Goal: Task Accomplishment & Management: Use online tool/utility

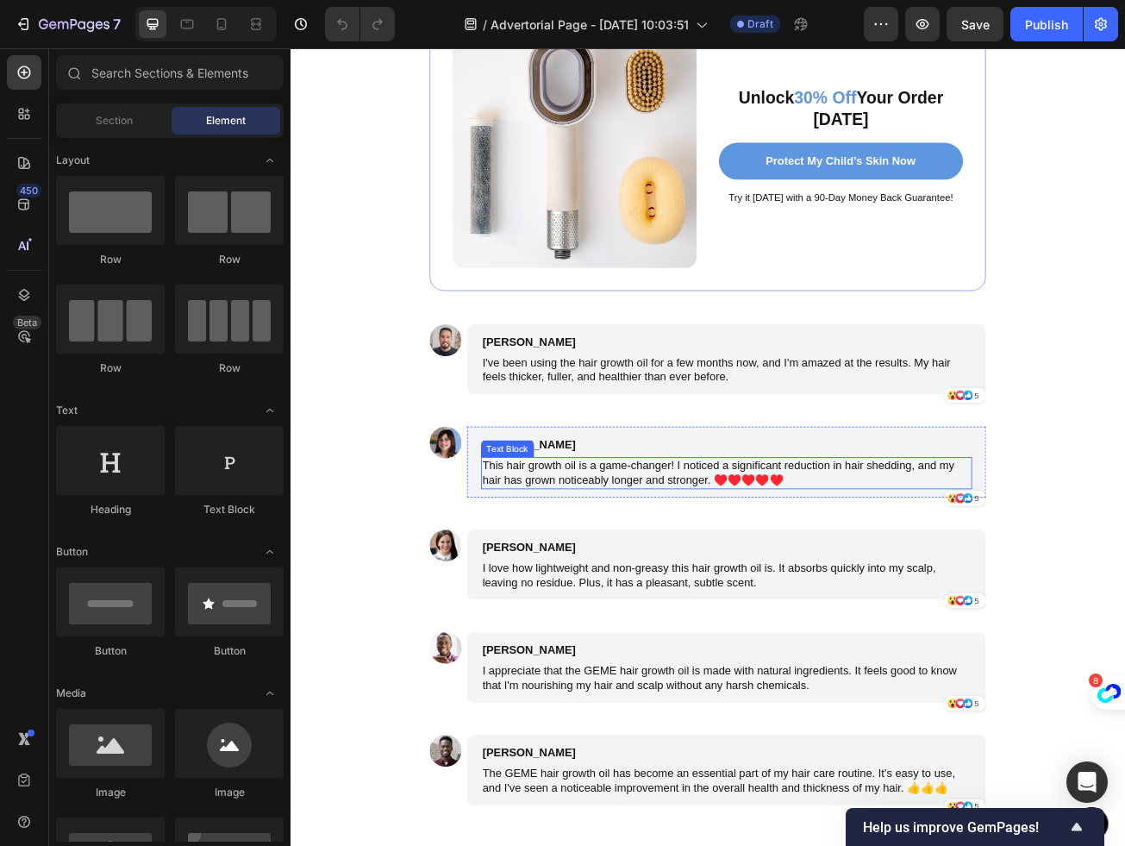
scroll to position [11424, 0]
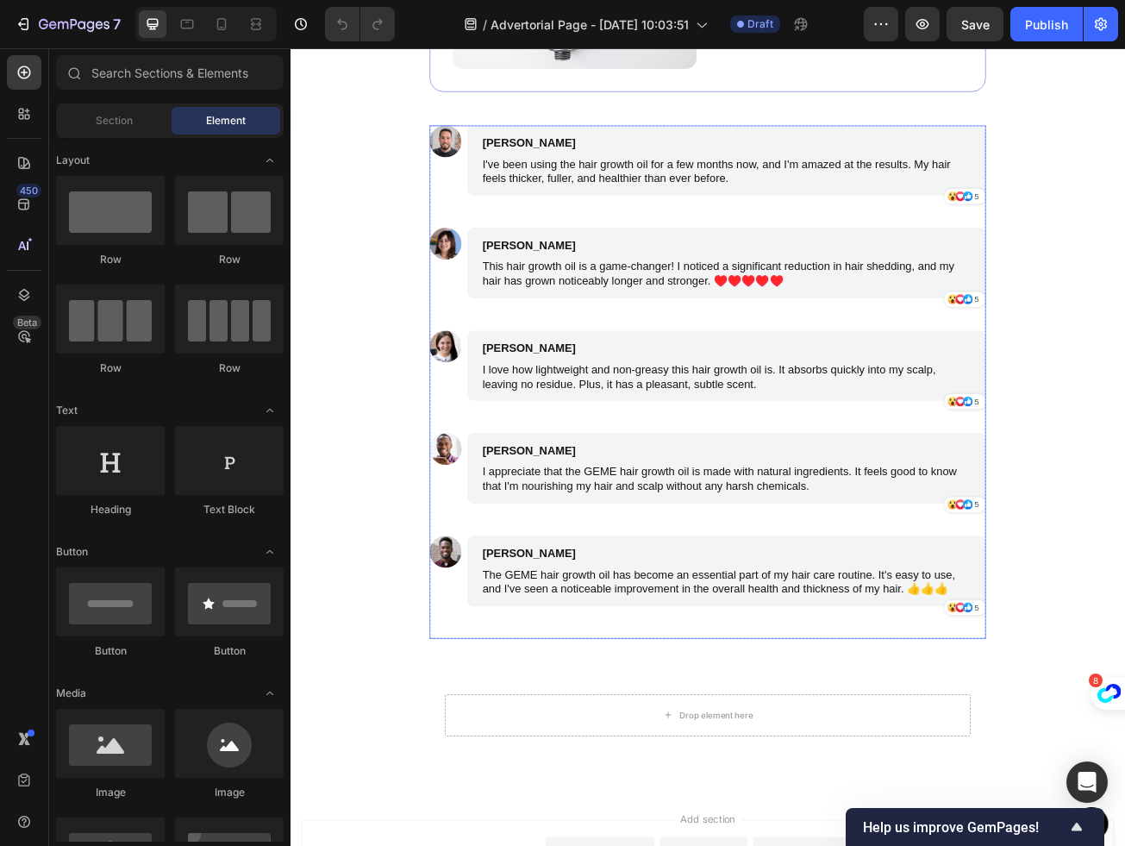
click at [719, 441] on p "I love how lightweight and non-greasy this hair growth oil is. It absorbs quick…" at bounding box center [831, 456] width 605 height 36
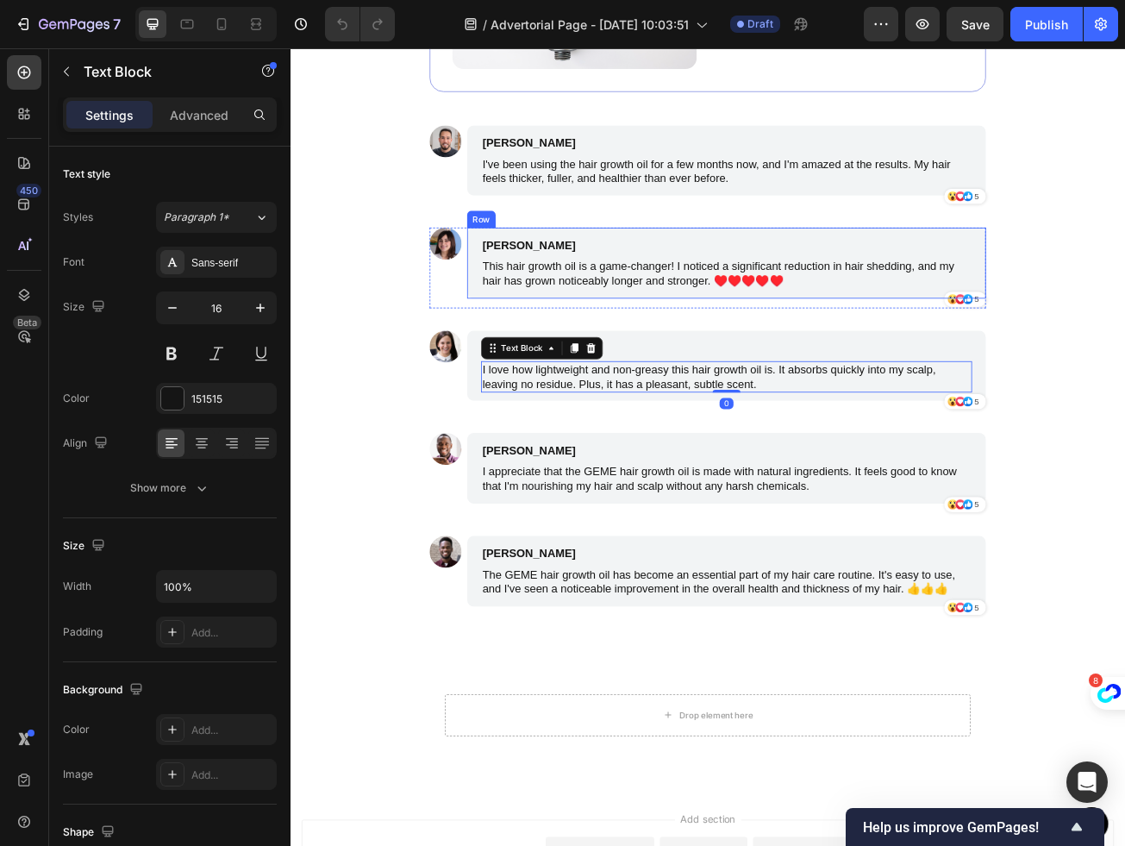
click at [724, 287] on p "[PERSON_NAME]" at bounding box center [750, 293] width 442 height 21
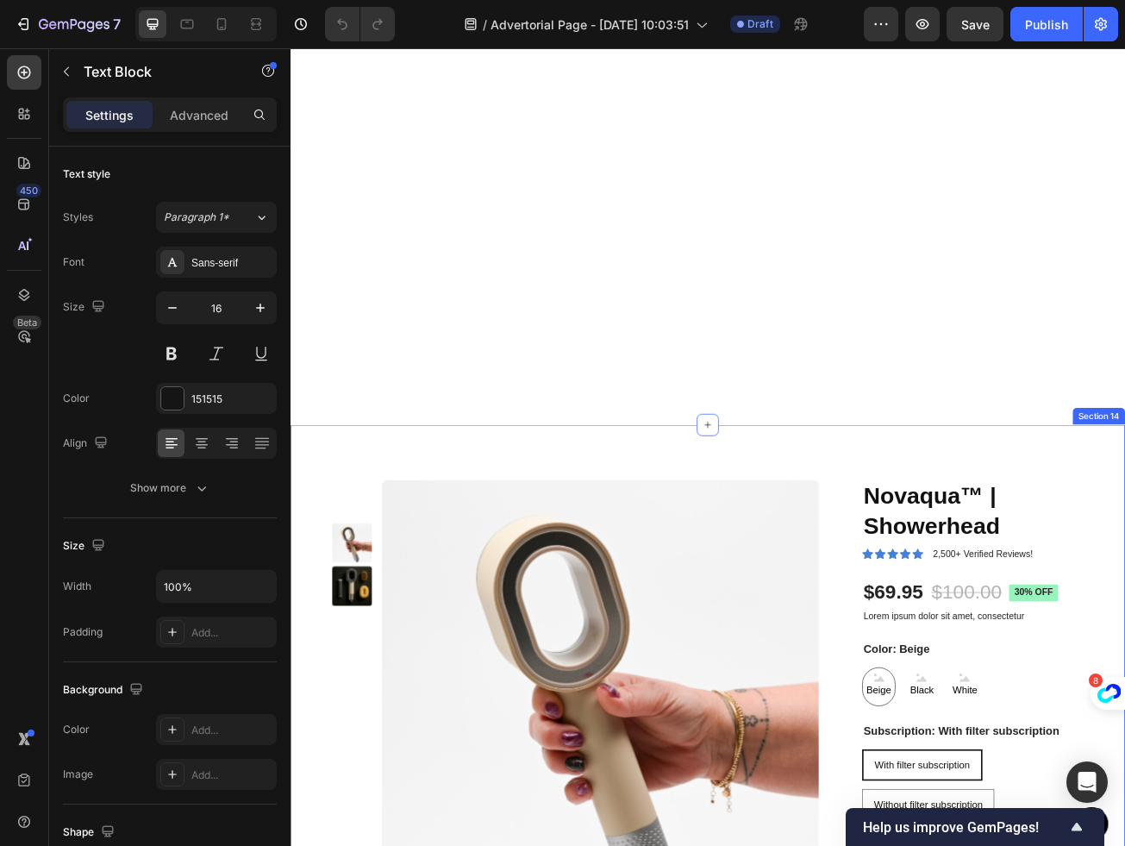
scroll to position [10430, 0]
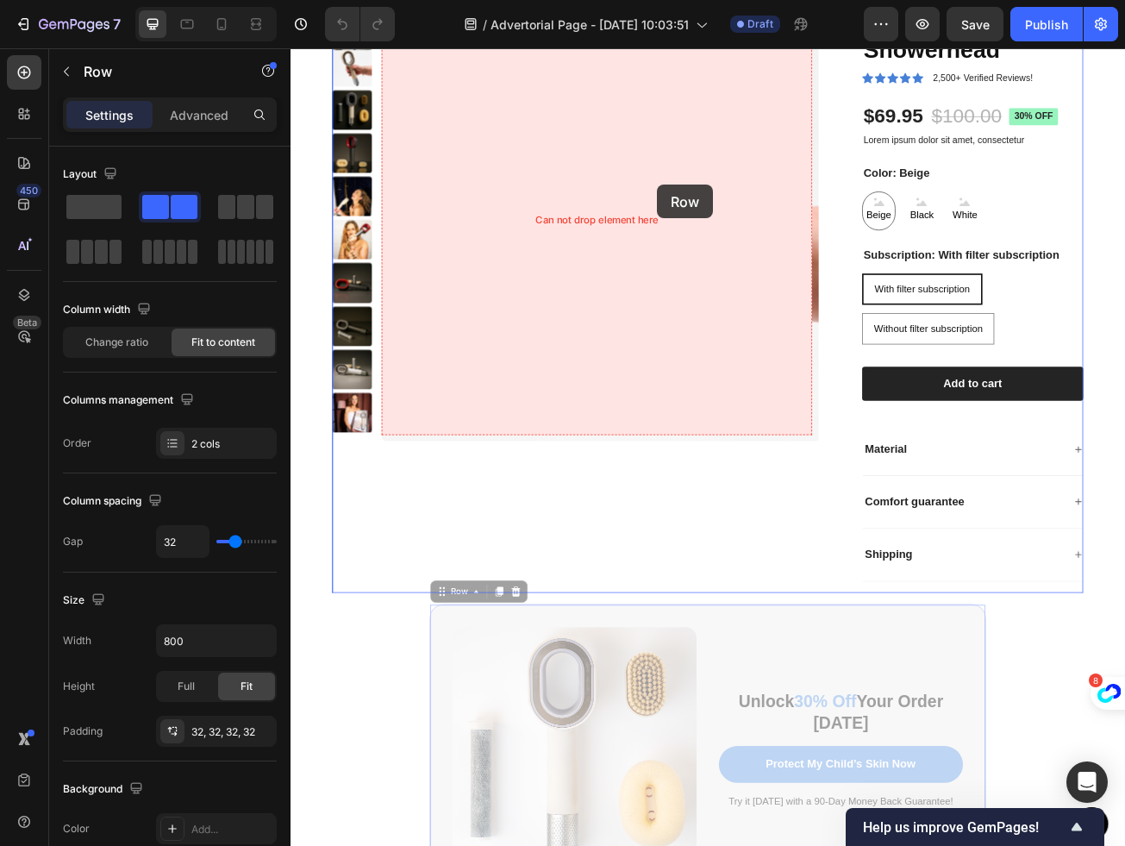
scroll to position [9844, 0]
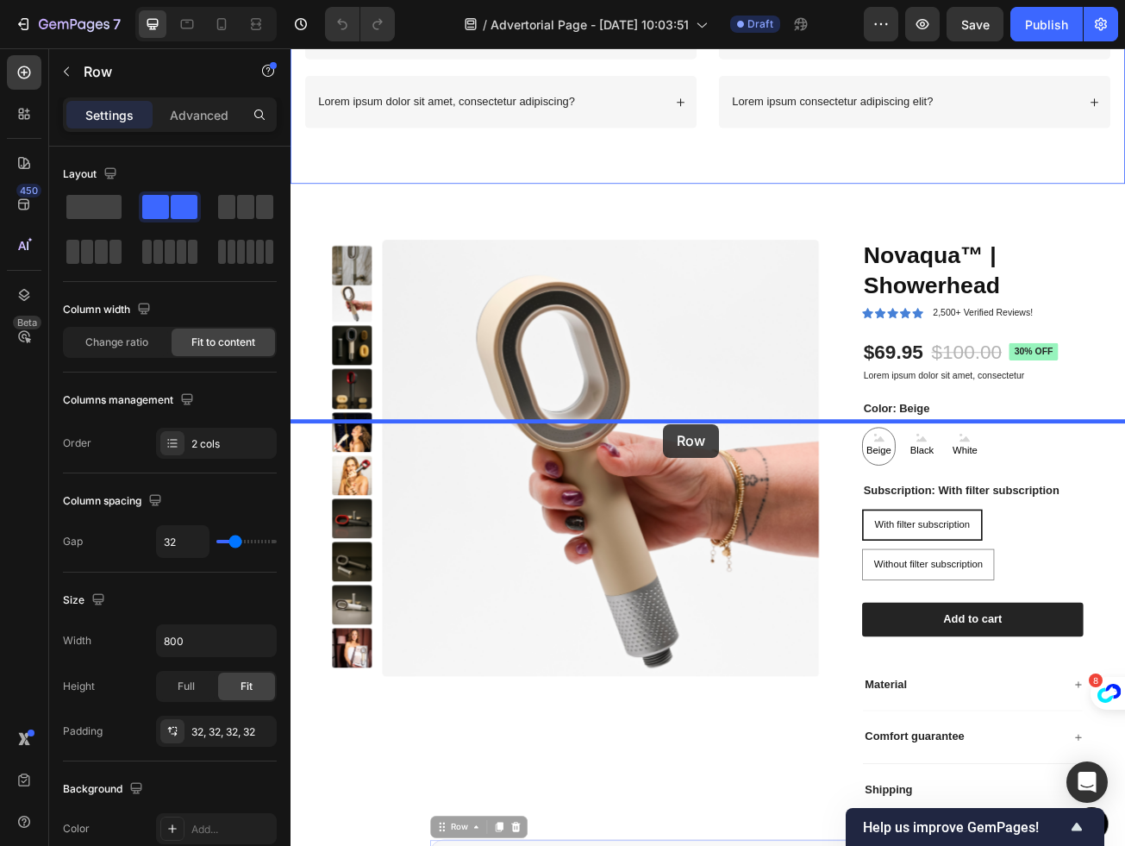
drag, startPoint x: 680, startPoint y: 747, endPoint x: 753, endPoint y: 514, distance: 244.1
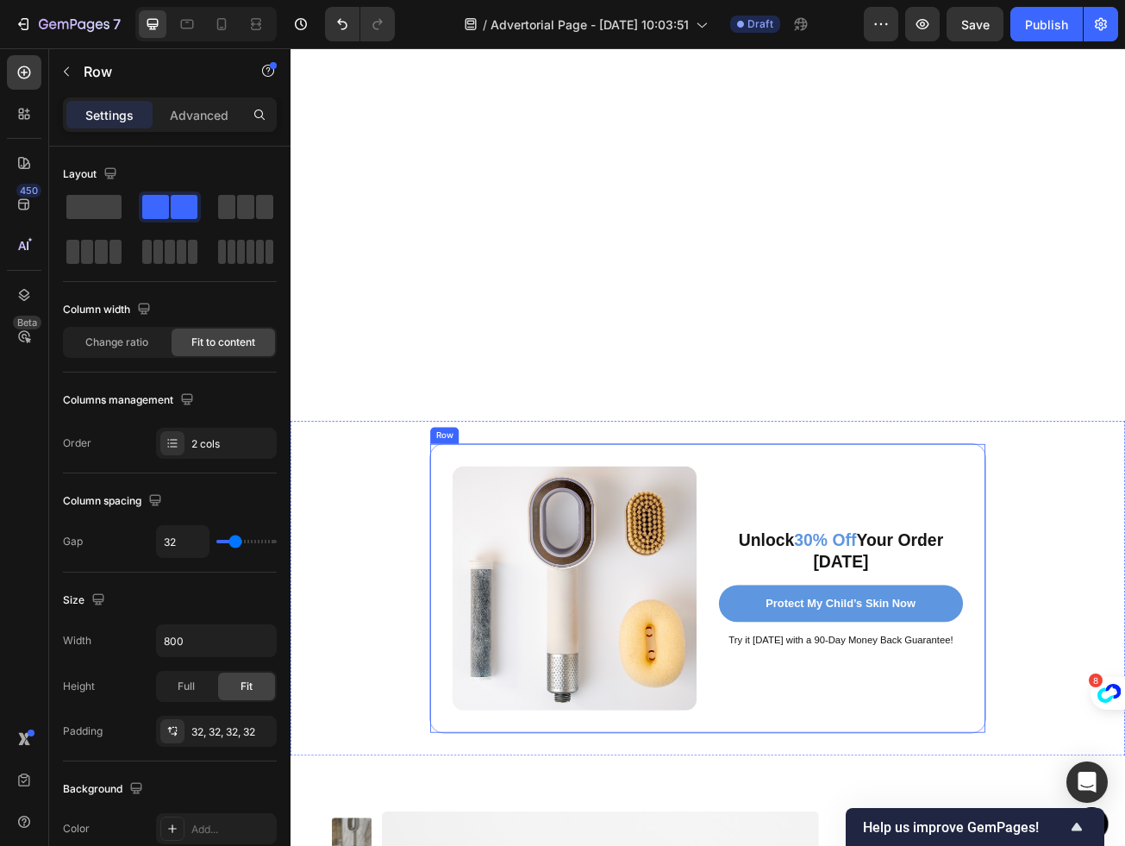
scroll to position [10427, 0]
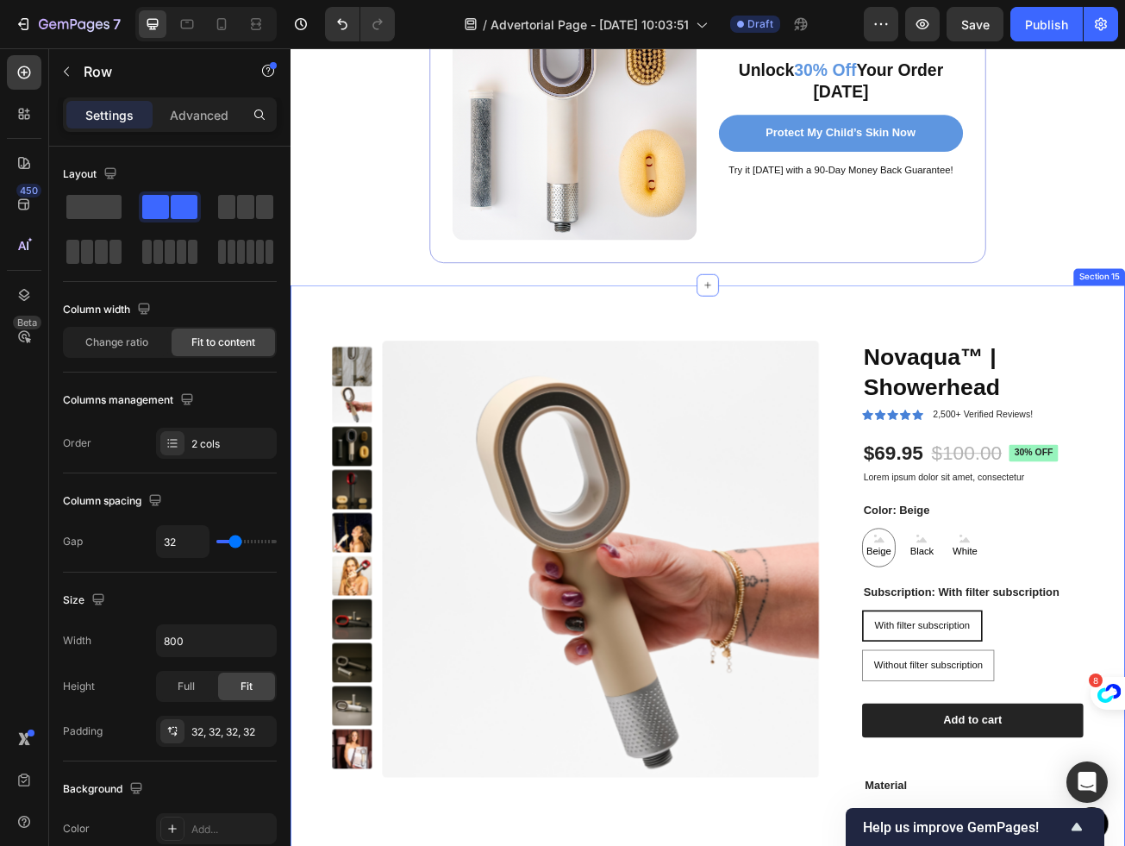
click at [1125, 375] on div "Product Images Novaqua™ | Showerhead Product Title Icon Icon Icon Icon Icon Ico…" at bounding box center [808, 762] width 1035 height 840
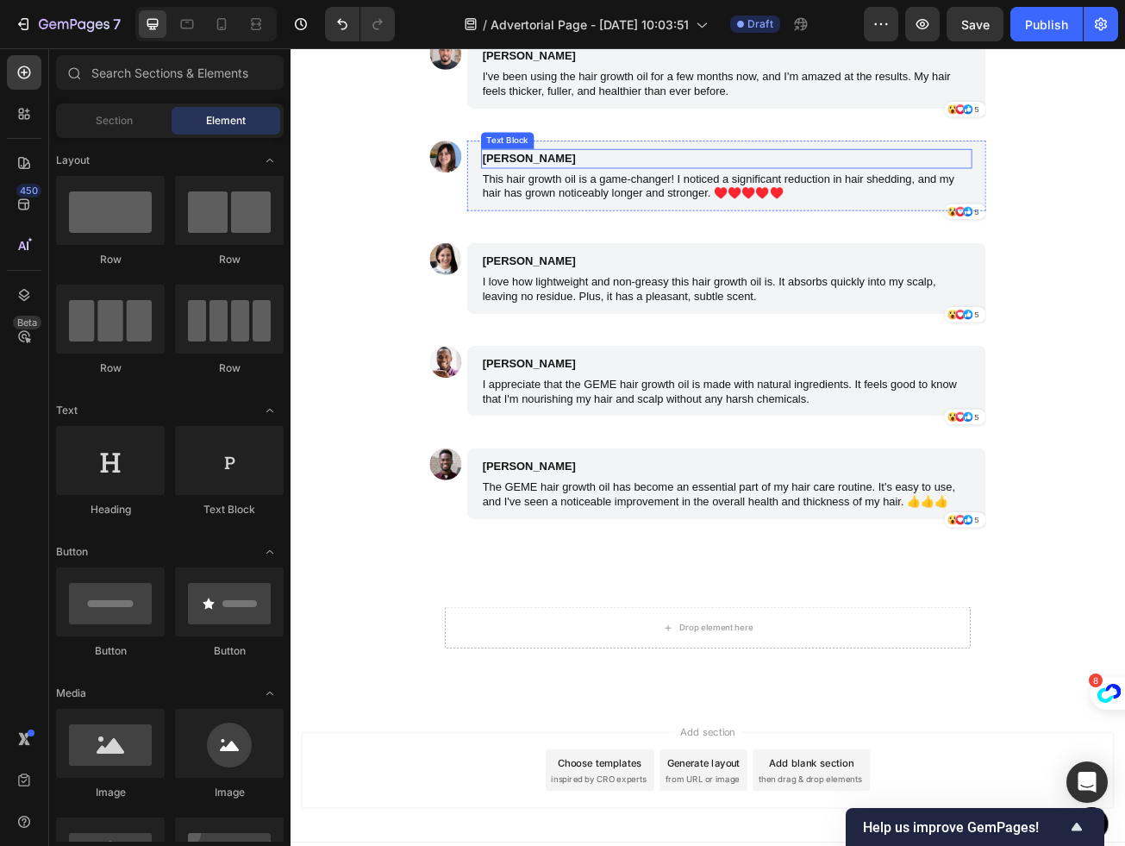
scroll to position [10765, 0]
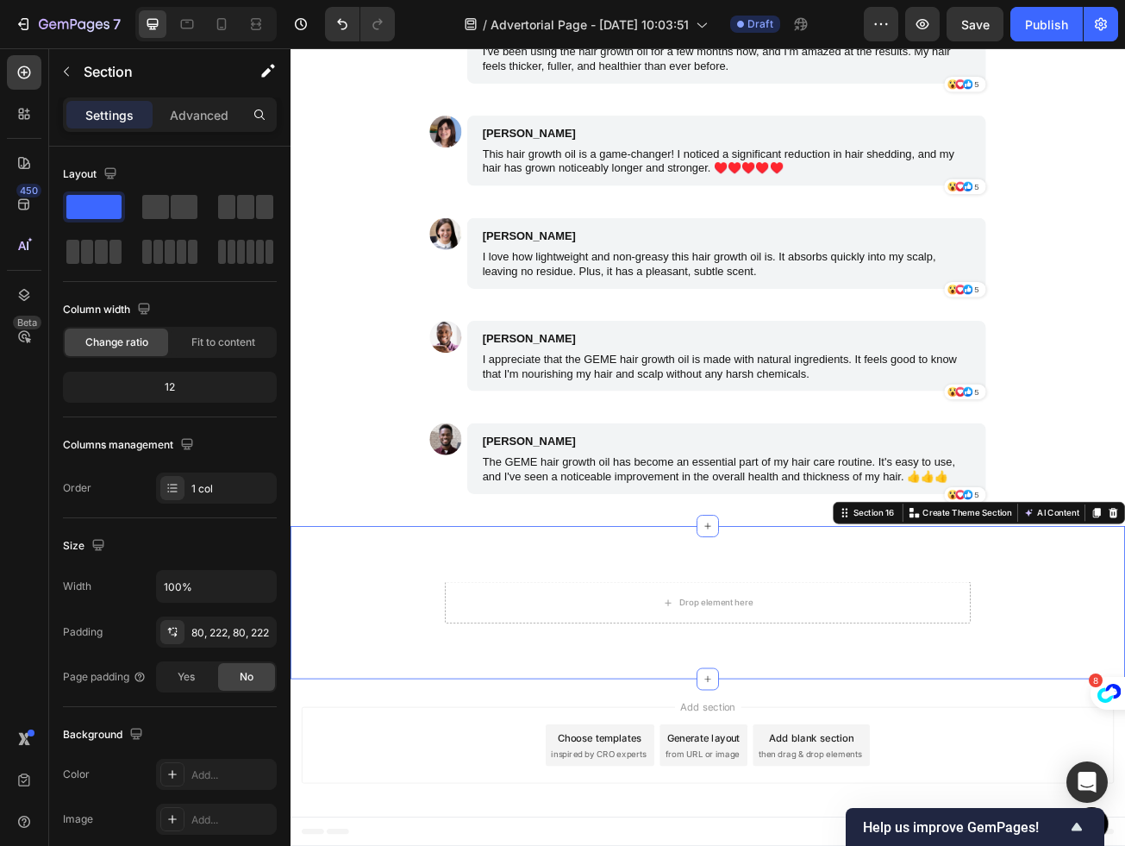
click at [641, 684] on div "Drop element here Section 16 You can create reusable sections Create Theme Sect…" at bounding box center [808, 736] width 1035 height 190
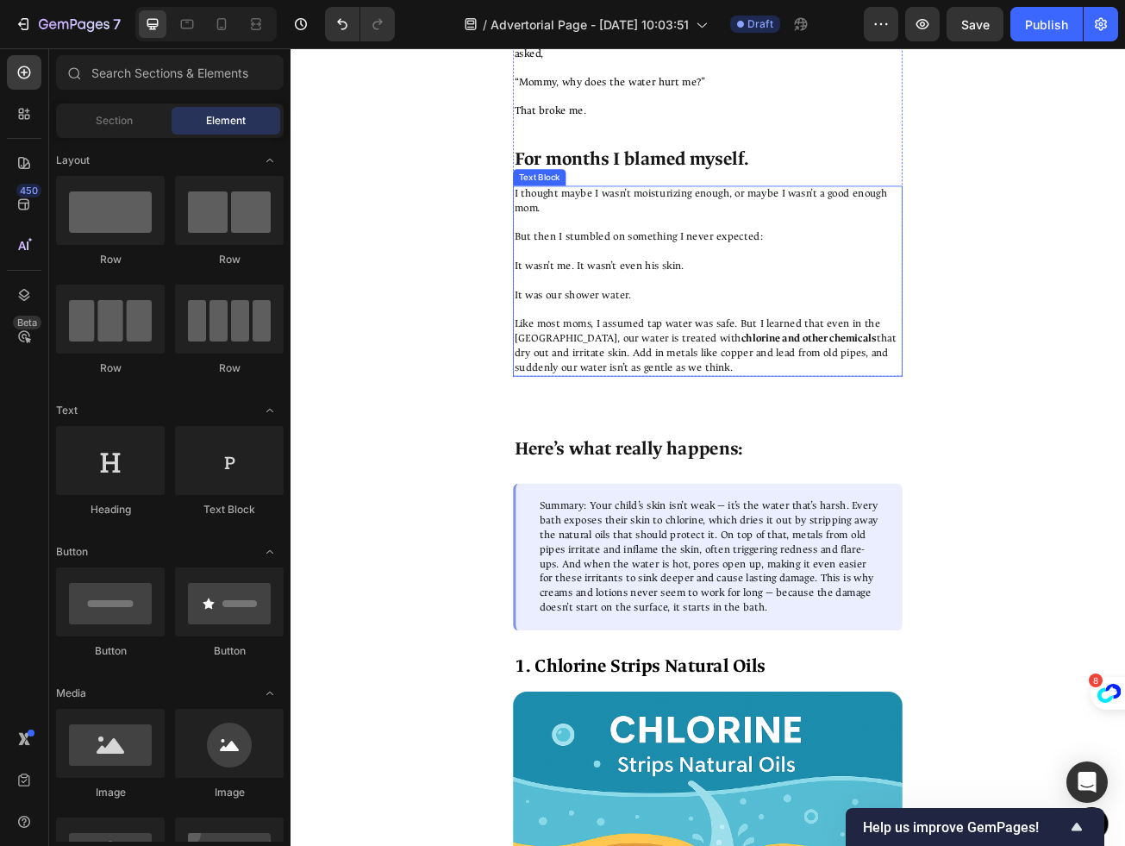
scroll to position [508, 0]
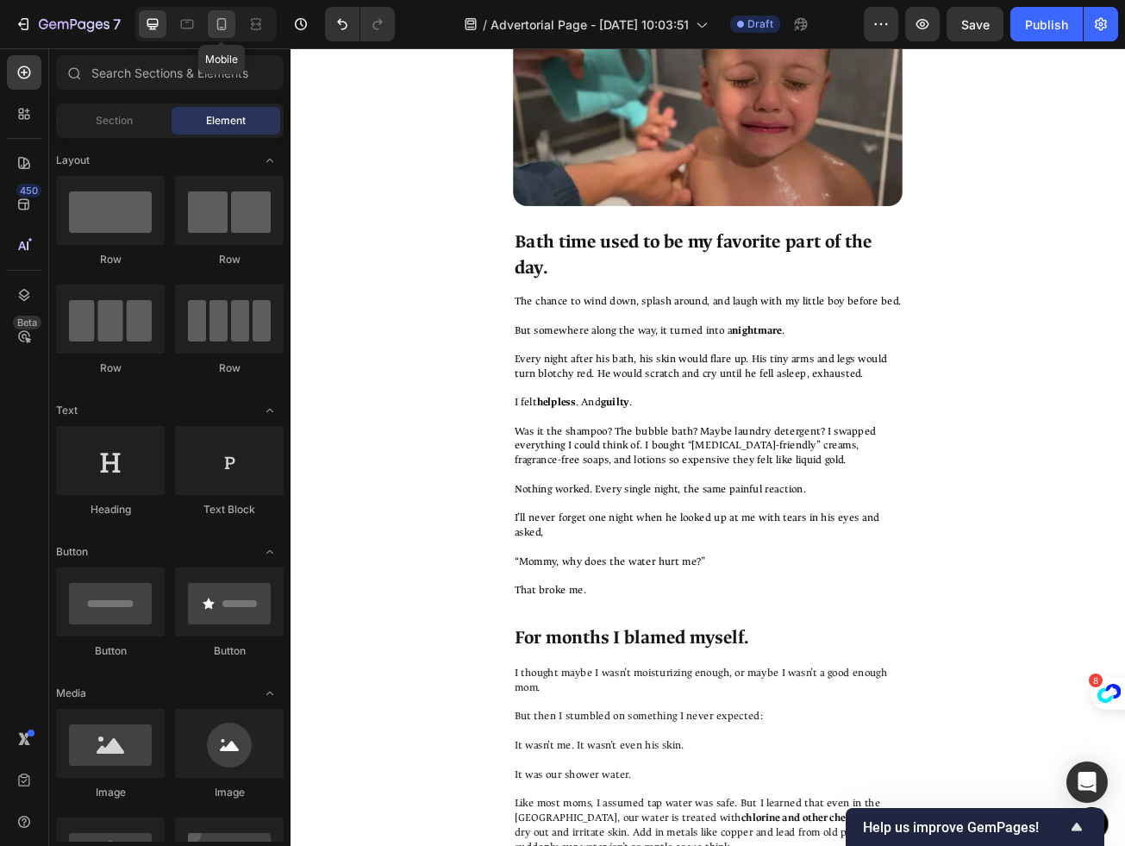
click at [226, 32] on icon at bounding box center [221, 24] width 17 height 17
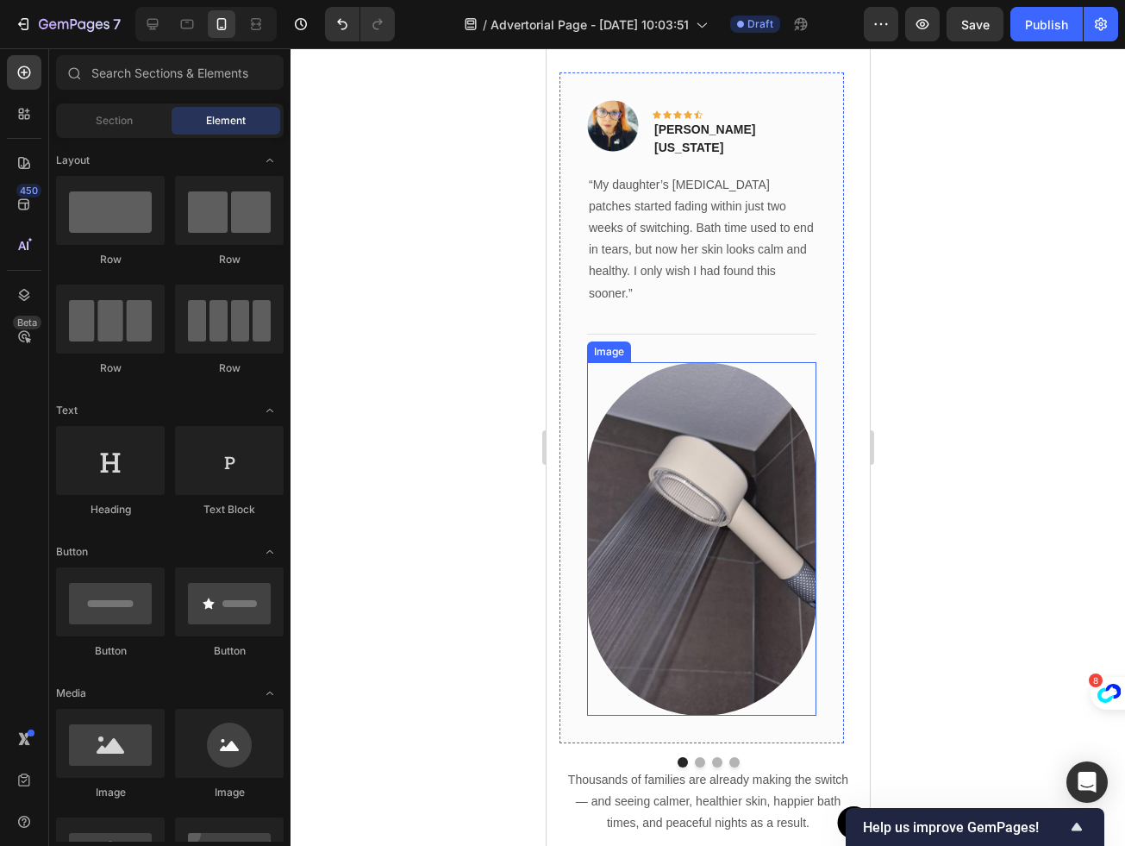
scroll to position [9408, 0]
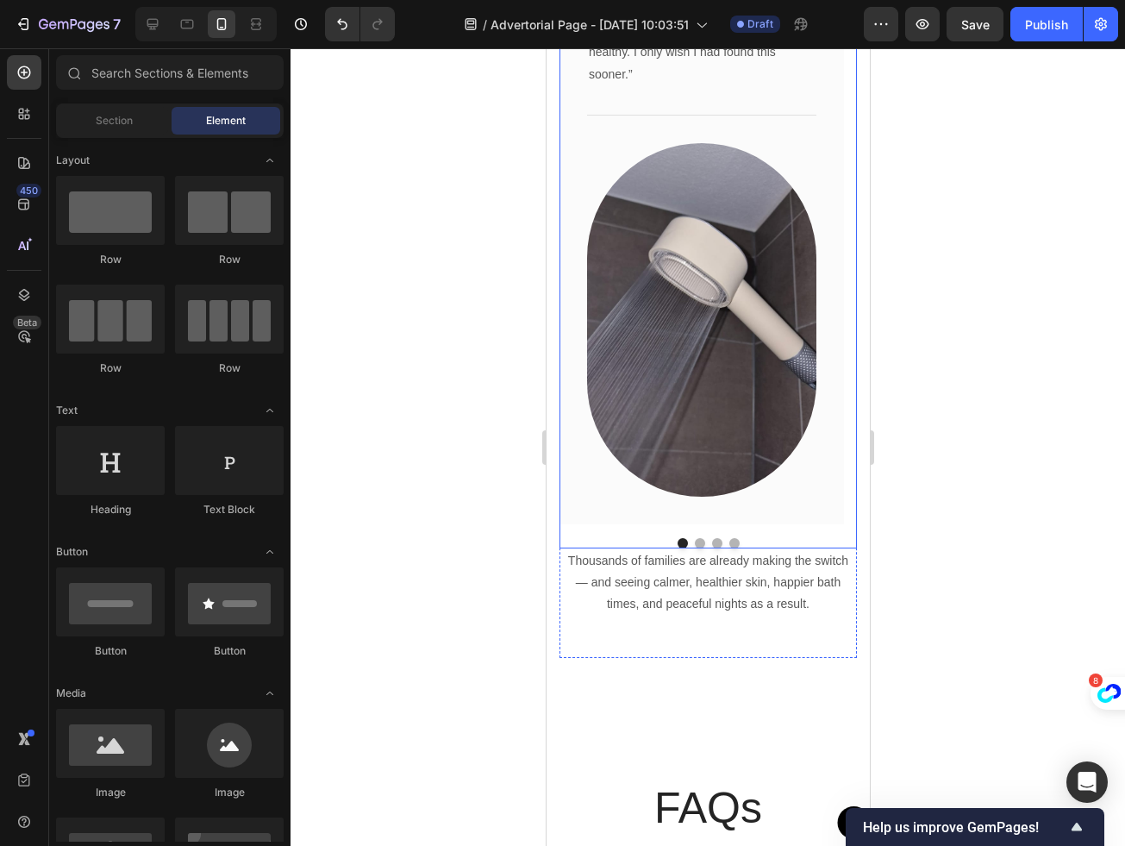
click at [695, 538] on button "Dot" at bounding box center [699, 543] width 10 height 10
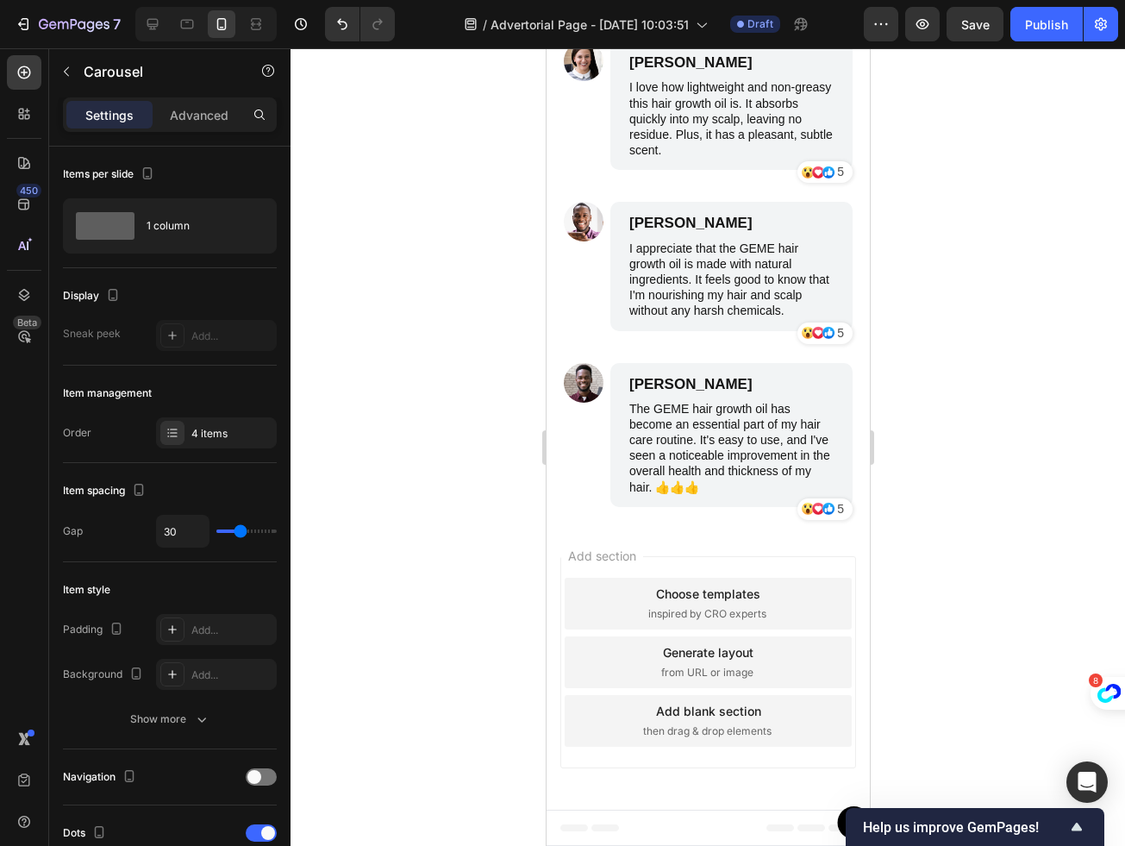
scroll to position [11451, 0]
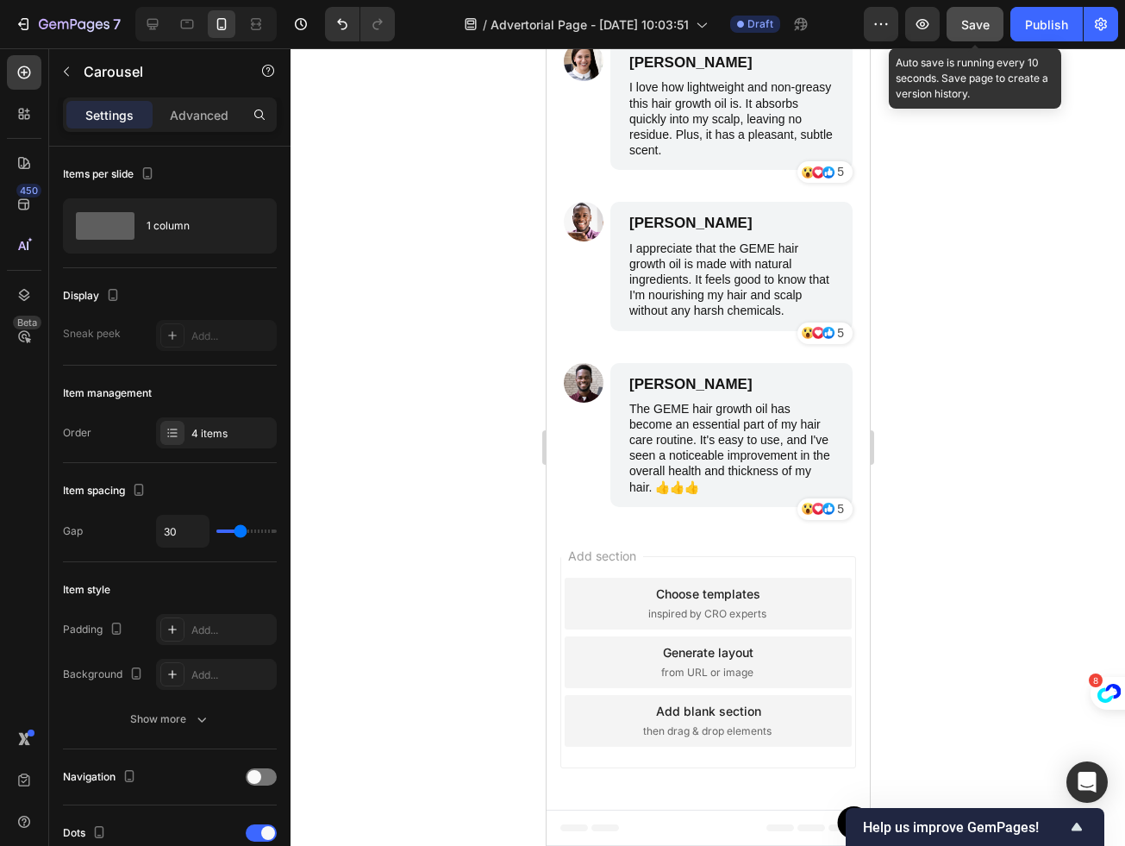
click at [975, 28] on span "Save" at bounding box center [976, 24] width 28 height 15
